Goal: Transaction & Acquisition: Book appointment/travel/reservation

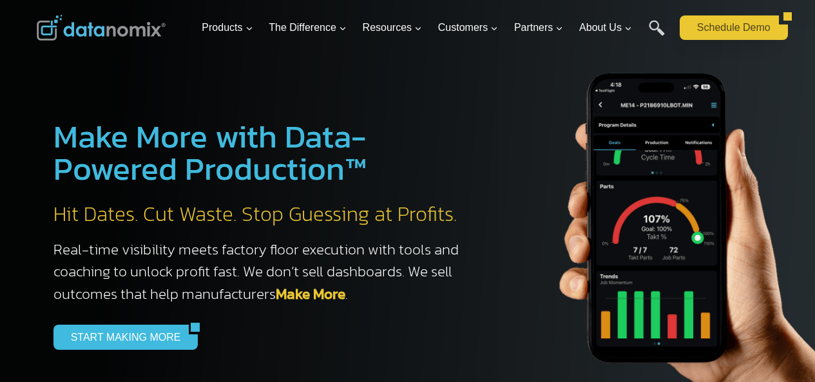
click at [691, 40] on link "Schedule Demo" at bounding box center [729, 27] width 99 height 24
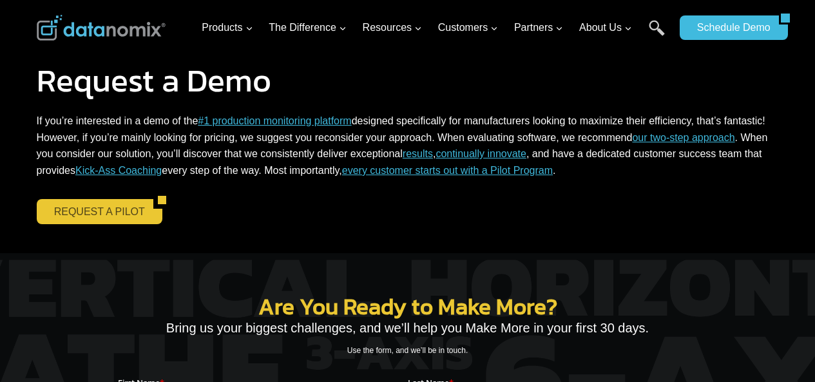
click at [57, 202] on link "REQUEST A PILOT" at bounding box center [95, 211] width 117 height 24
